Goal: Task Accomplishment & Management: Use online tool/utility

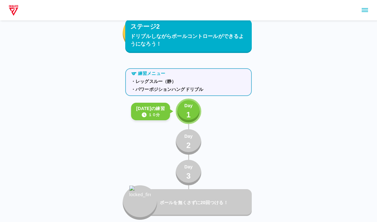
scroll to position [1210, 0]
click at [187, 106] on p "Day" at bounding box center [188, 105] width 8 height 7
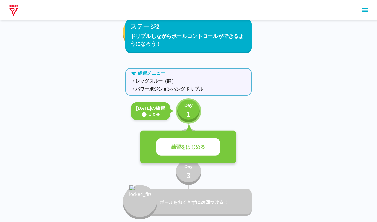
click at [185, 150] on p "練習をはじめる" at bounding box center [188, 147] width 34 height 7
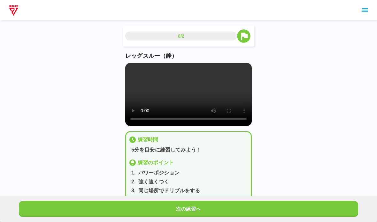
click at [148, 121] on video at bounding box center [188, 94] width 127 height 63
click at [127, 67] on video at bounding box center [188, 94] width 127 height 63
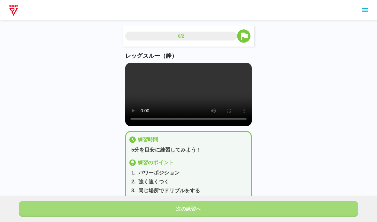
click at [54, 208] on button "次の練習へ" at bounding box center [188, 209] width 339 height 16
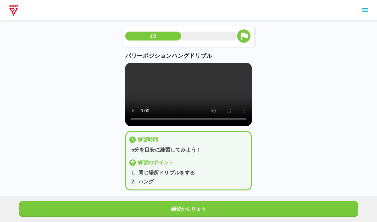
click at [135, 67] on video at bounding box center [188, 94] width 127 height 63
click at [105, 206] on button "練習かんりょう" at bounding box center [188, 209] width 339 height 16
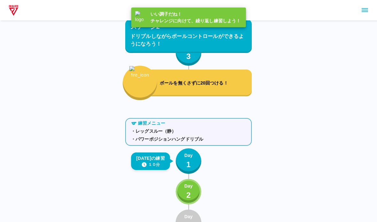
scroll to position [1210, 0]
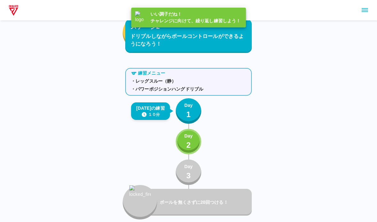
click at [180, 150] on button "Day 2" at bounding box center [189, 142] width 26 height 26
